Goal: Task Accomplishment & Management: Manage account settings

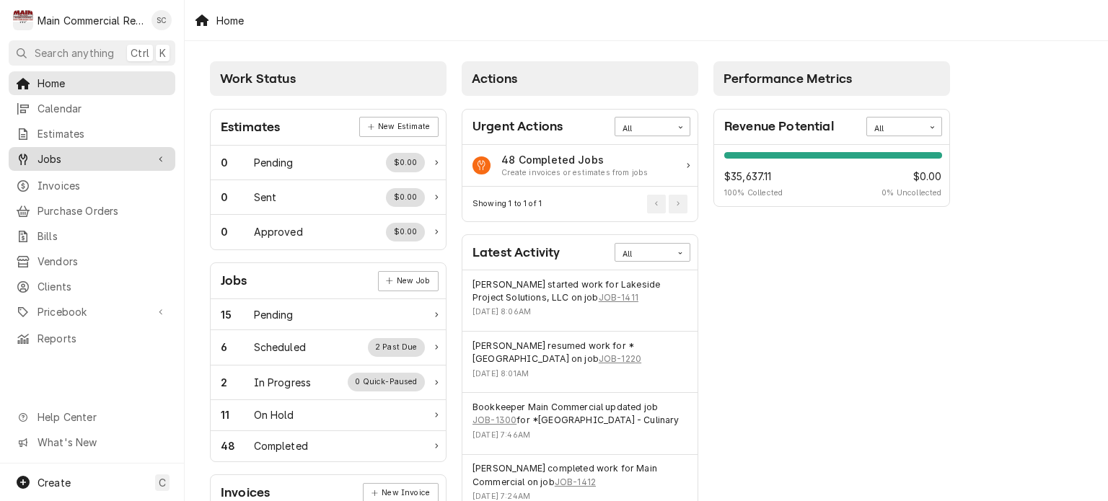
click at [102, 155] on span "Jobs" at bounding box center [92, 159] width 109 height 15
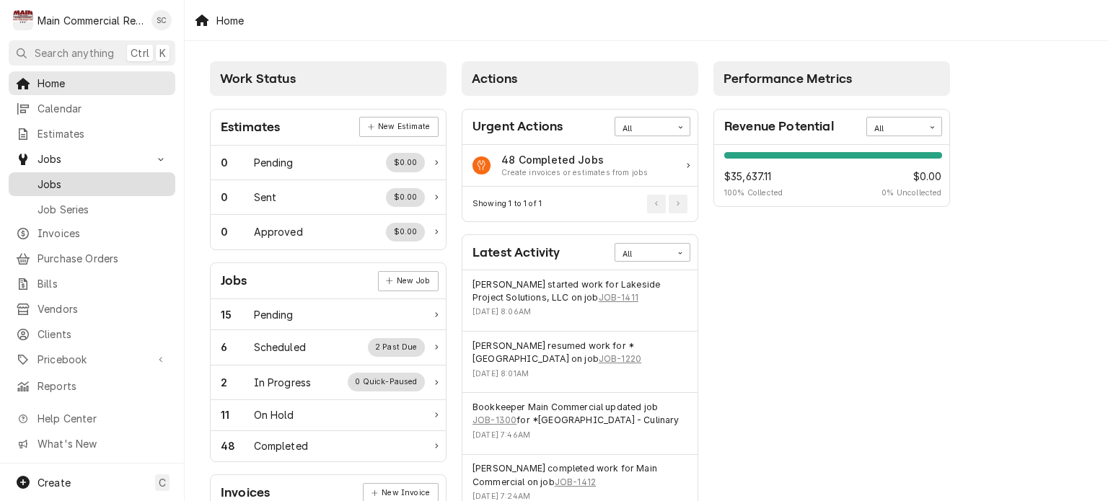
click at [87, 182] on span "Jobs" at bounding box center [103, 184] width 131 height 15
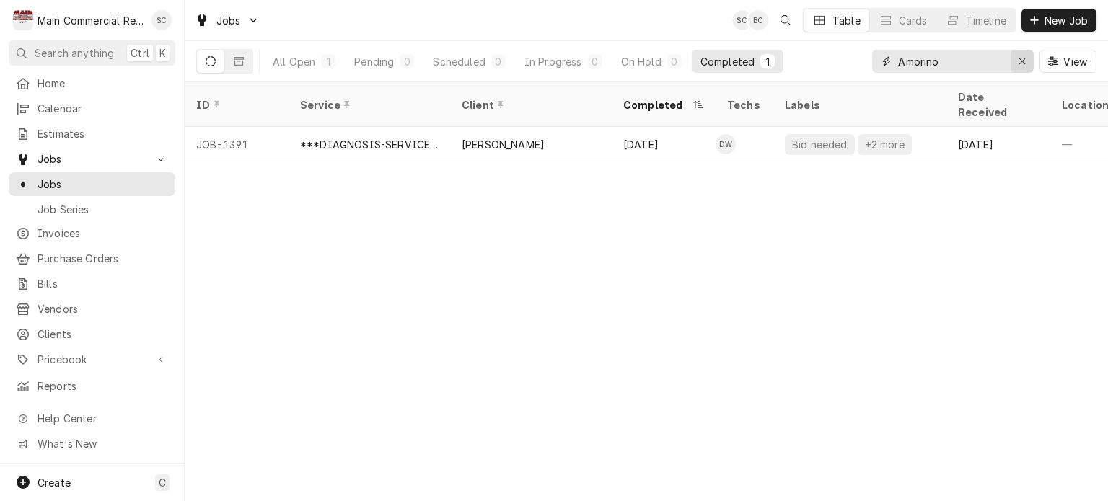
click at [1025, 63] on icon "Erase input" at bounding box center [1023, 61] width 8 height 10
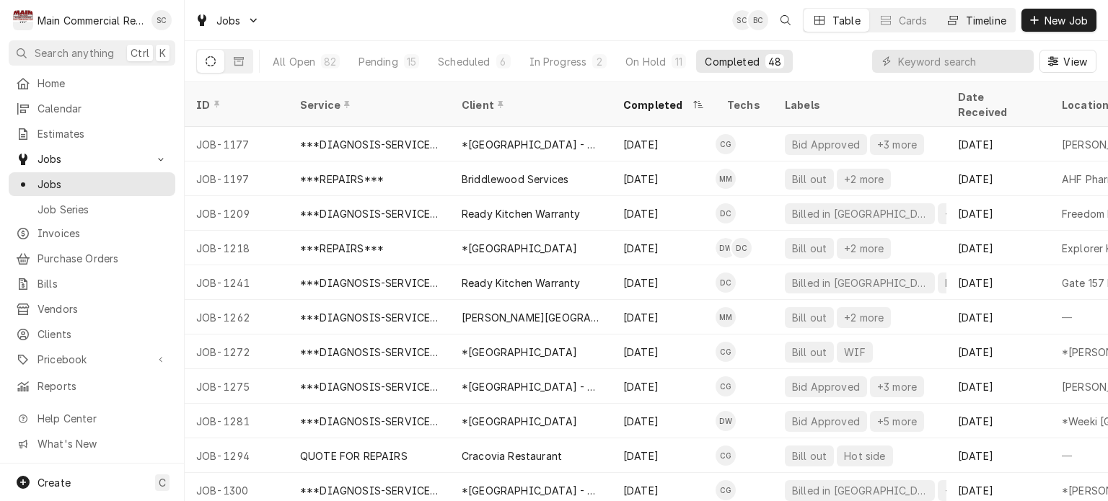
click at [991, 24] on div "Timeline" at bounding box center [986, 20] width 40 height 15
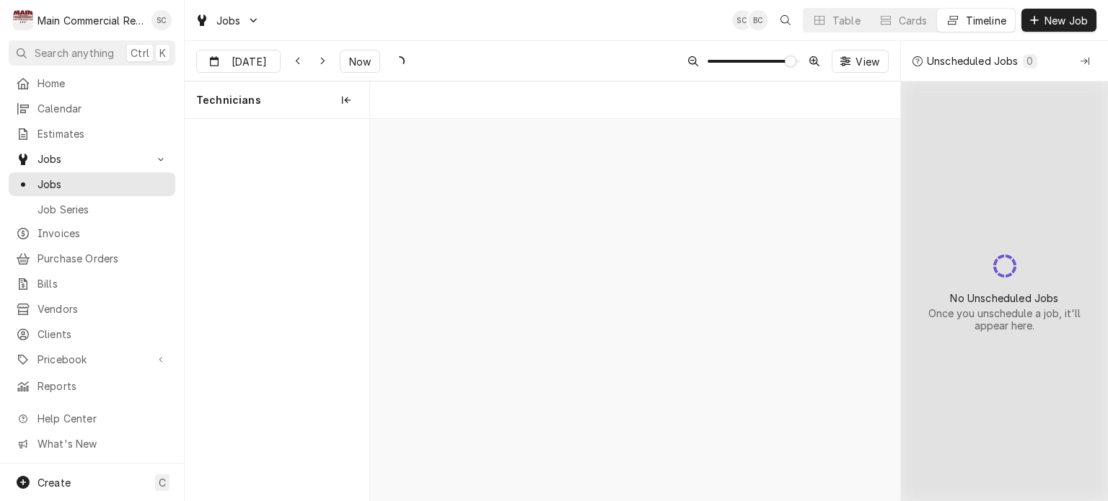
scroll to position [0, 10550]
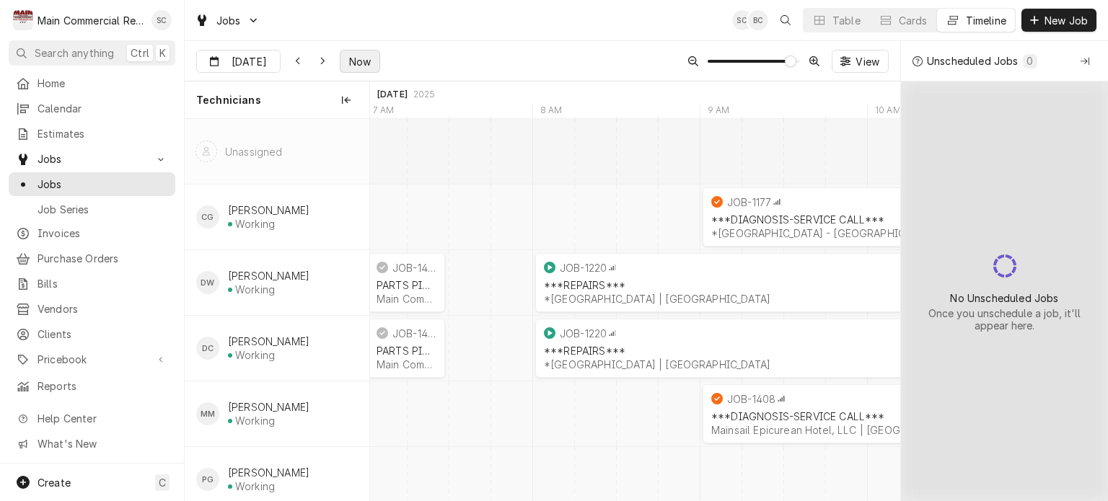
click at [350, 56] on span "Now" at bounding box center [359, 61] width 27 height 15
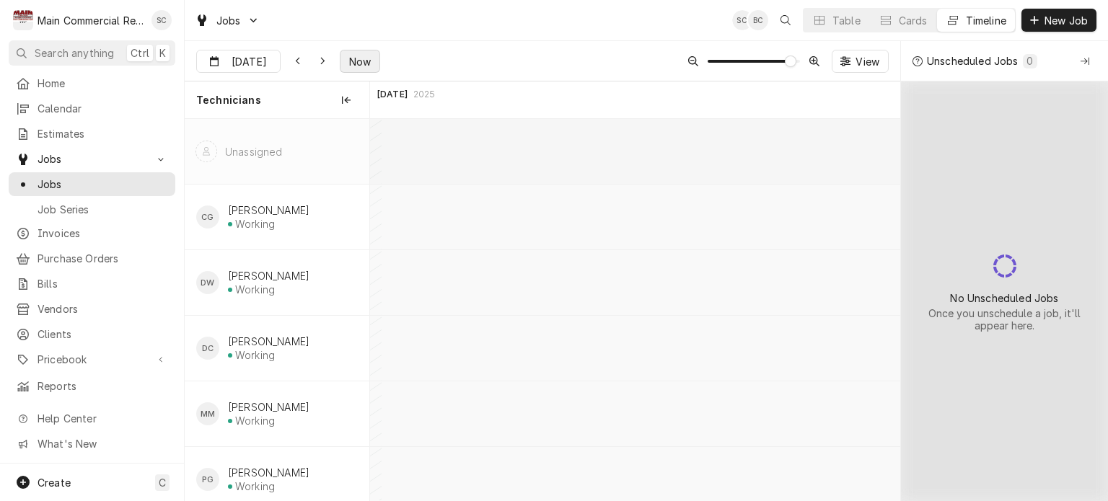
scroll to position [0, 14515]
type input "Sep 16"
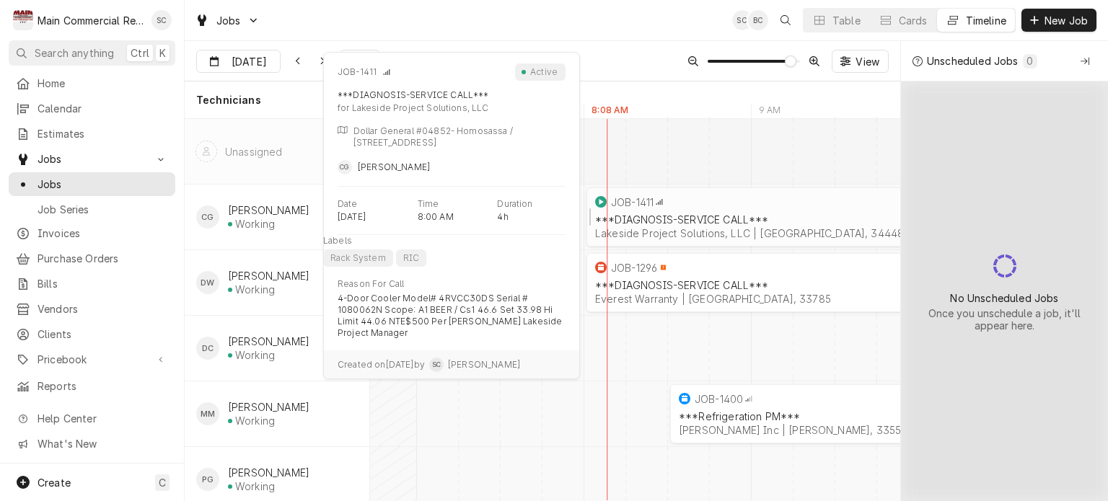
click at [682, 220] on div "***DIAGNOSIS-SERVICE CALL***" at bounding box center [918, 220] width 646 height 12
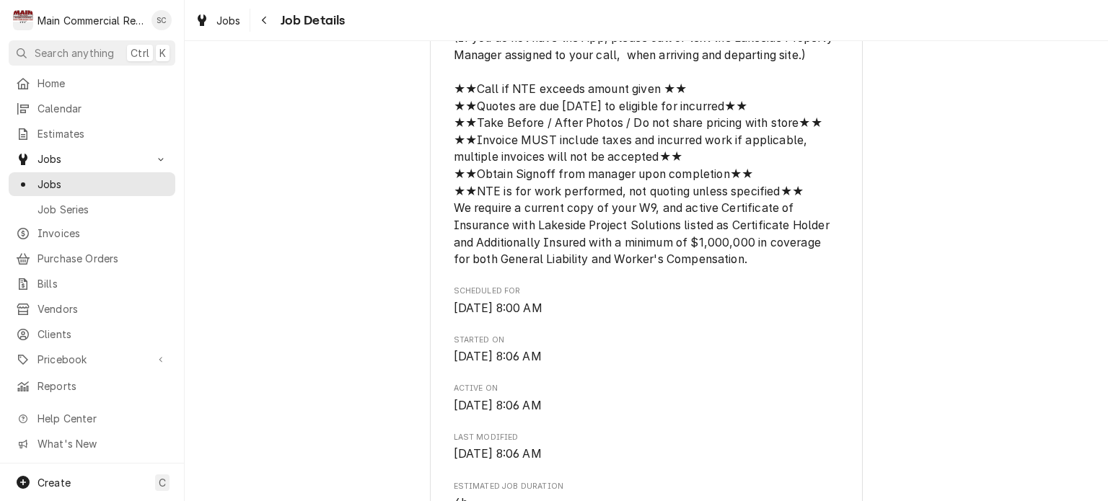
scroll to position [433, 0]
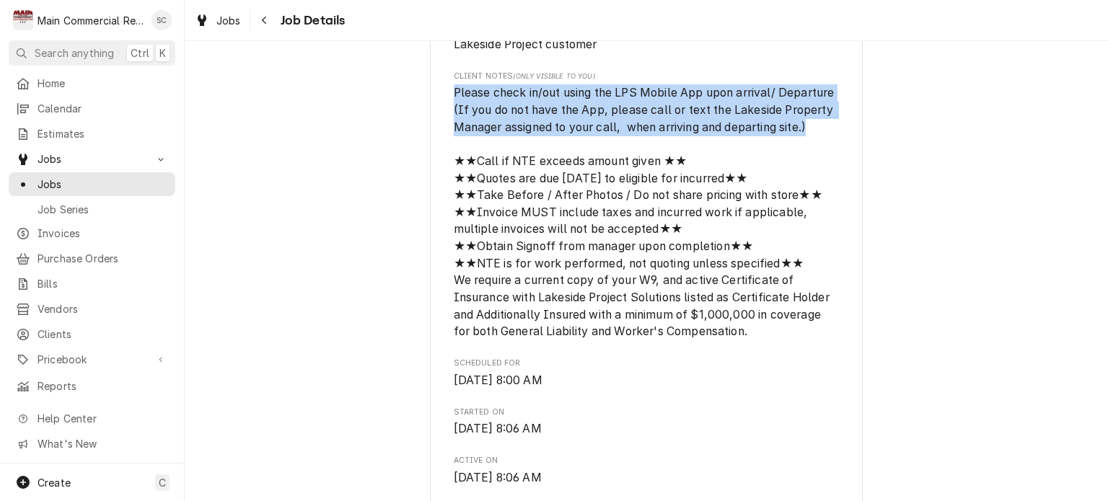
drag, startPoint x: 818, startPoint y: 146, endPoint x: 447, endPoint y: 114, distance: 372.2
click at [454, 114] on span "Please check in/out using the LPS Mobile App upon arrival/ Departure (If you do…" at bounding box center [647, 211] width 386 height 255
copy span "Please check in/out using the LPS Mobile App upon arrival/ Departure (If you do…"
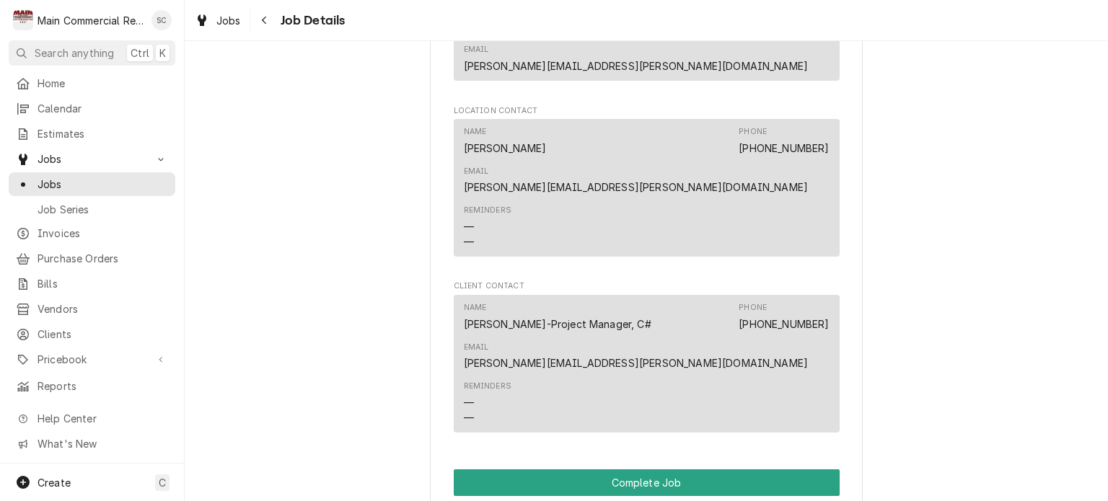
scroll to position [1948, 0]
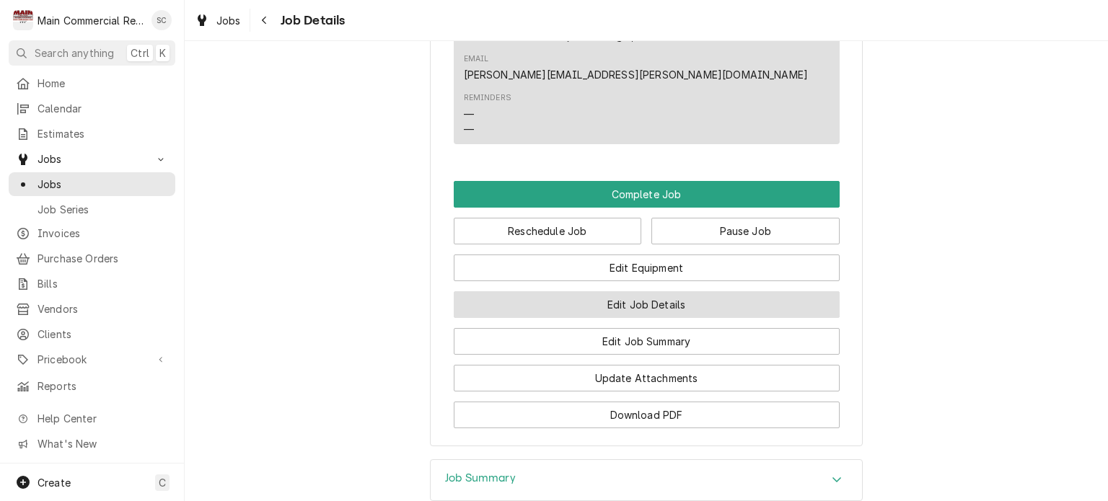
click at [682, 291] on button "Edit Job Details" at bounding box center [647, 304] width 386 height 27
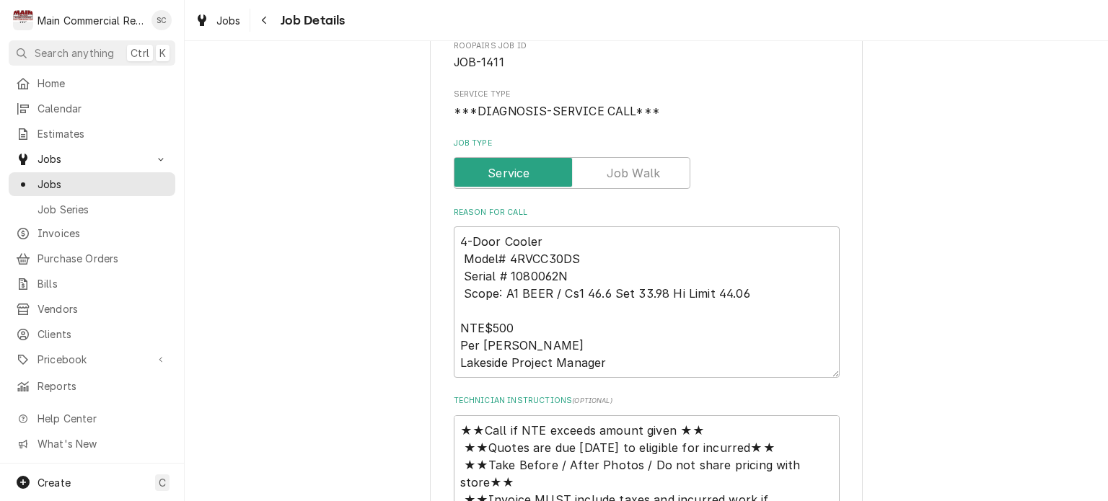
scroll to position [289, 0]
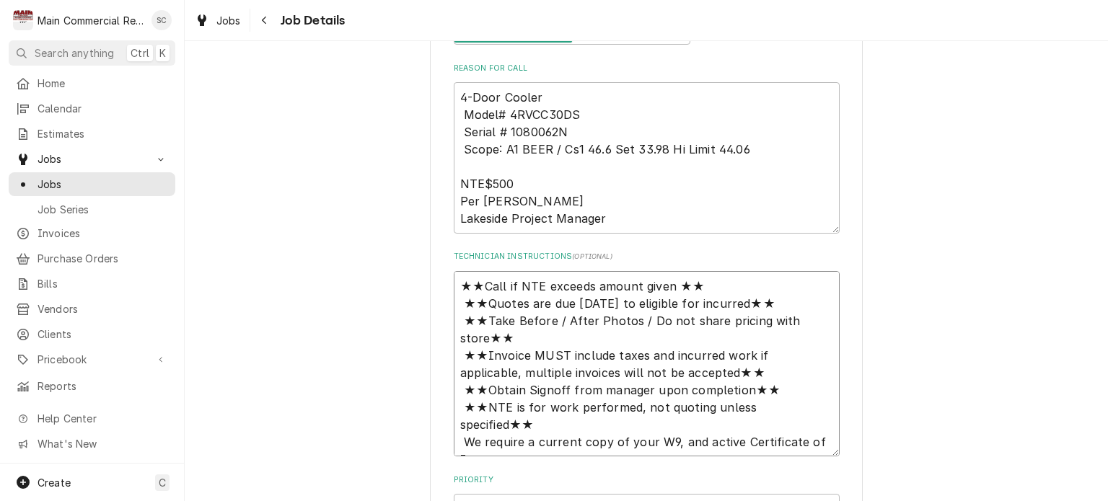
click at [454, 282] on textarea "★★Call if NTE exceeds amount given ★★ ★★Quotes are due [DATE] to eligible for i…" at bounding box center [647, 364] width 386 height 186
type textarea "x"
type textarea "★★Call if NTE exceeds amount given ★★ ★★Quotes are due [DATE] to eligible for i…"
paste textarea "Please check in/out using the LPS Mobile App upon arrival/ Departure (If you do…"
type textarea "x"
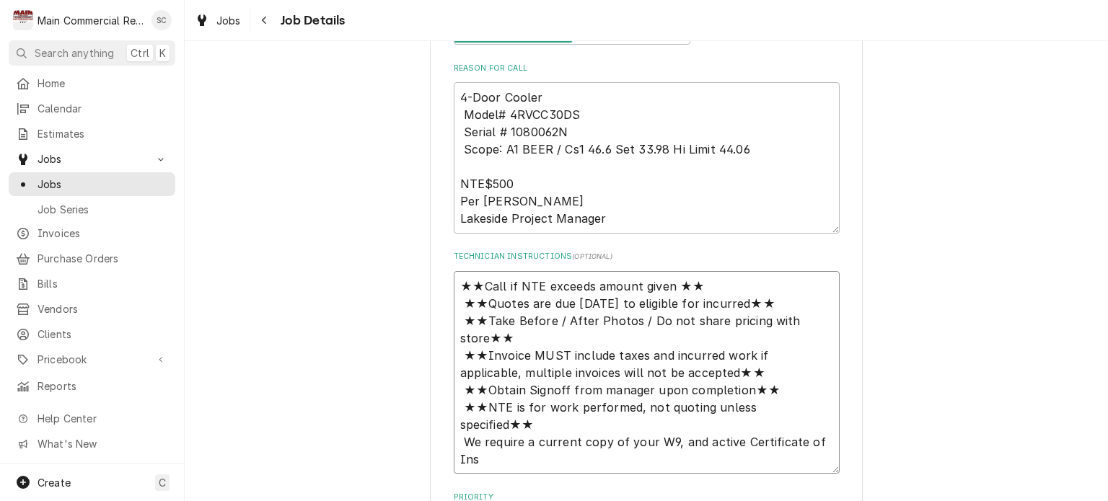
type textarea "Please check in/out using the LPS Mobile App upon arrival/ Departure (If you do…"
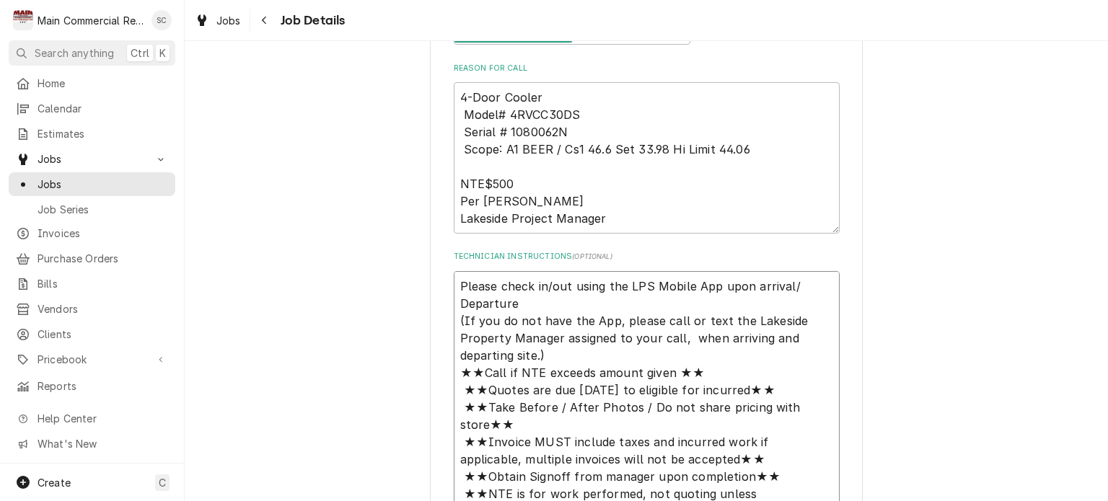
type textarea "x"
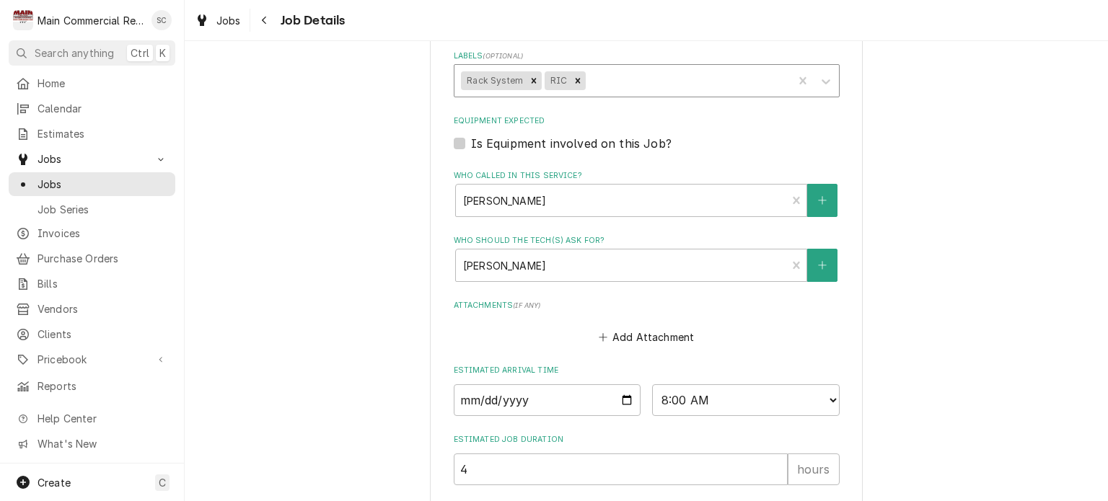
scroll to position [999, 0]
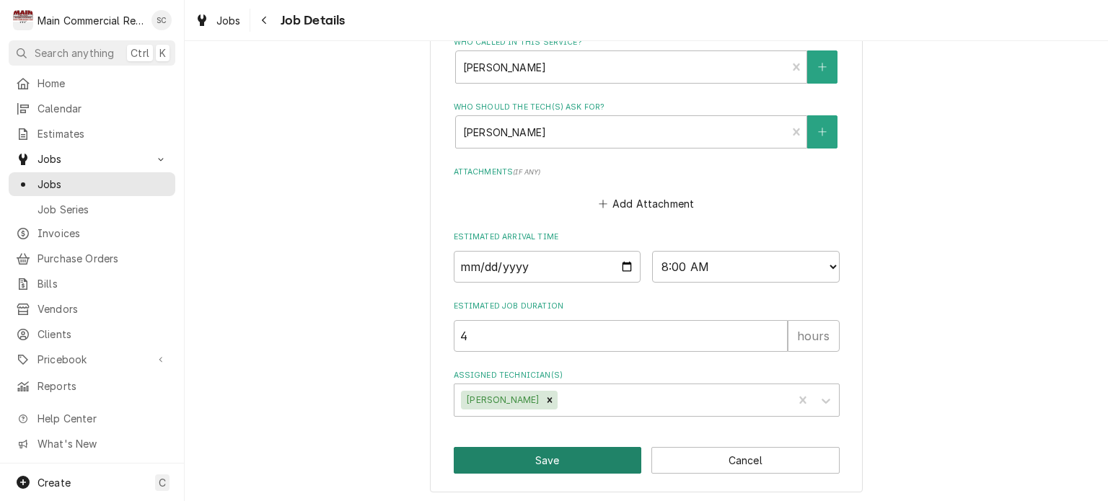
type textarea "Please check in/out using the LPS Mobile App upon arrival/ Departure (If you do…"
click at [551, 458] on button "Save" at bounding box center [548, 460] width 188 height 27
type textarea "x"
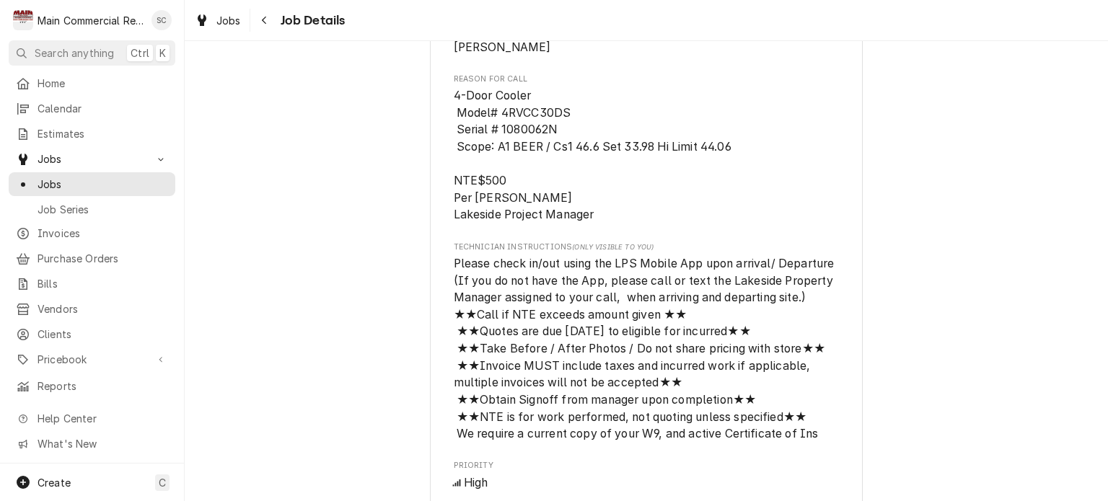
scroll to position [866, 0]
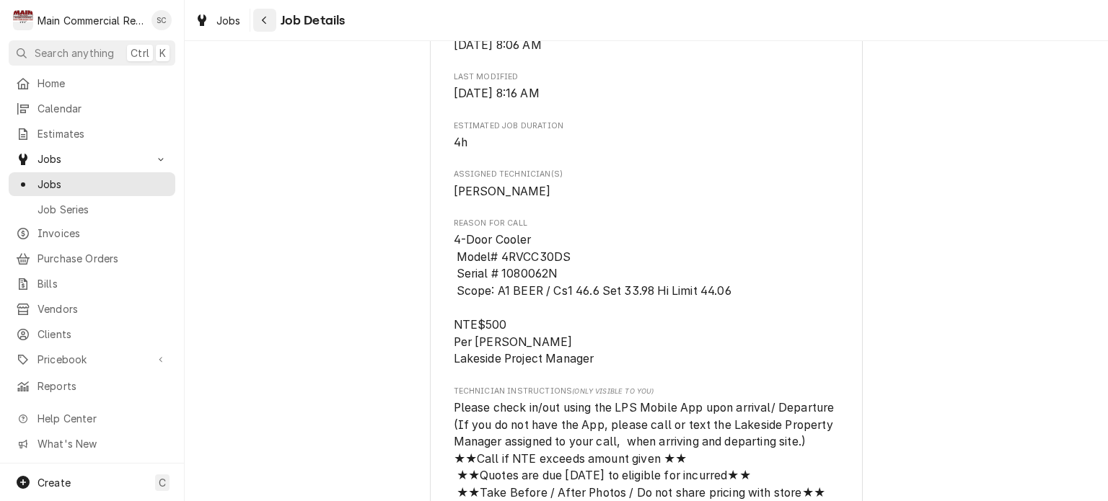
click at [260, 25] on div "Navigate back" at bounding box center [265, 20] width 14 height 14
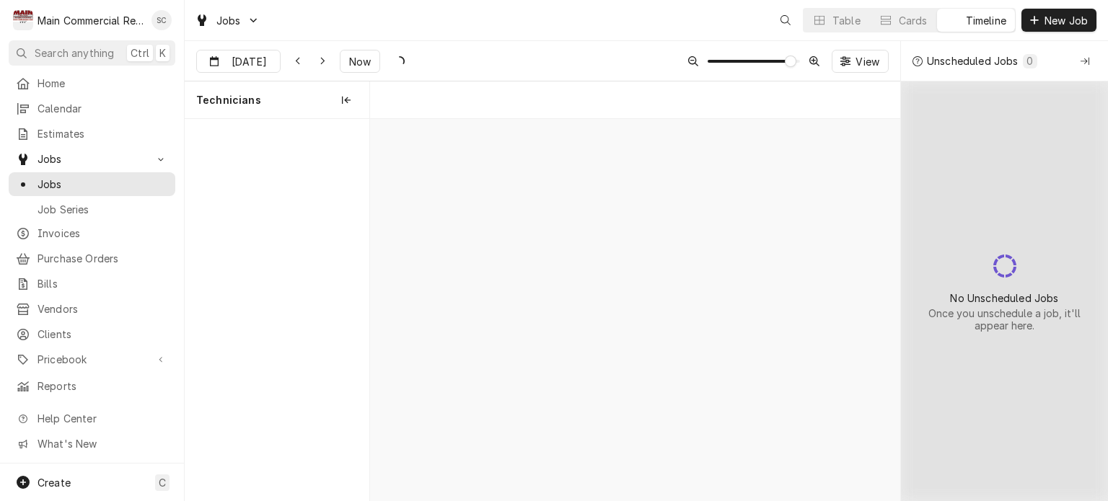
scroll to position [0, 10541]
